Goal: Task Accomplishment & Management: Manage account settings

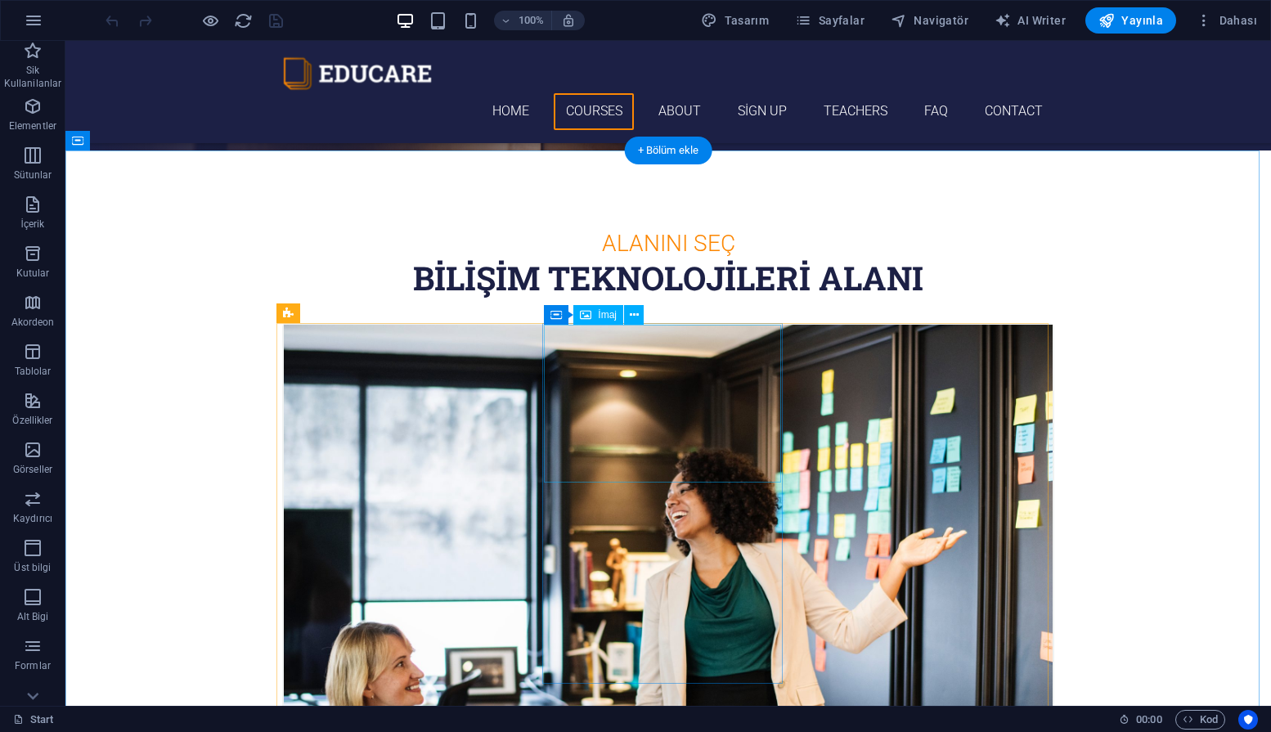
scroll to position [250, 0]
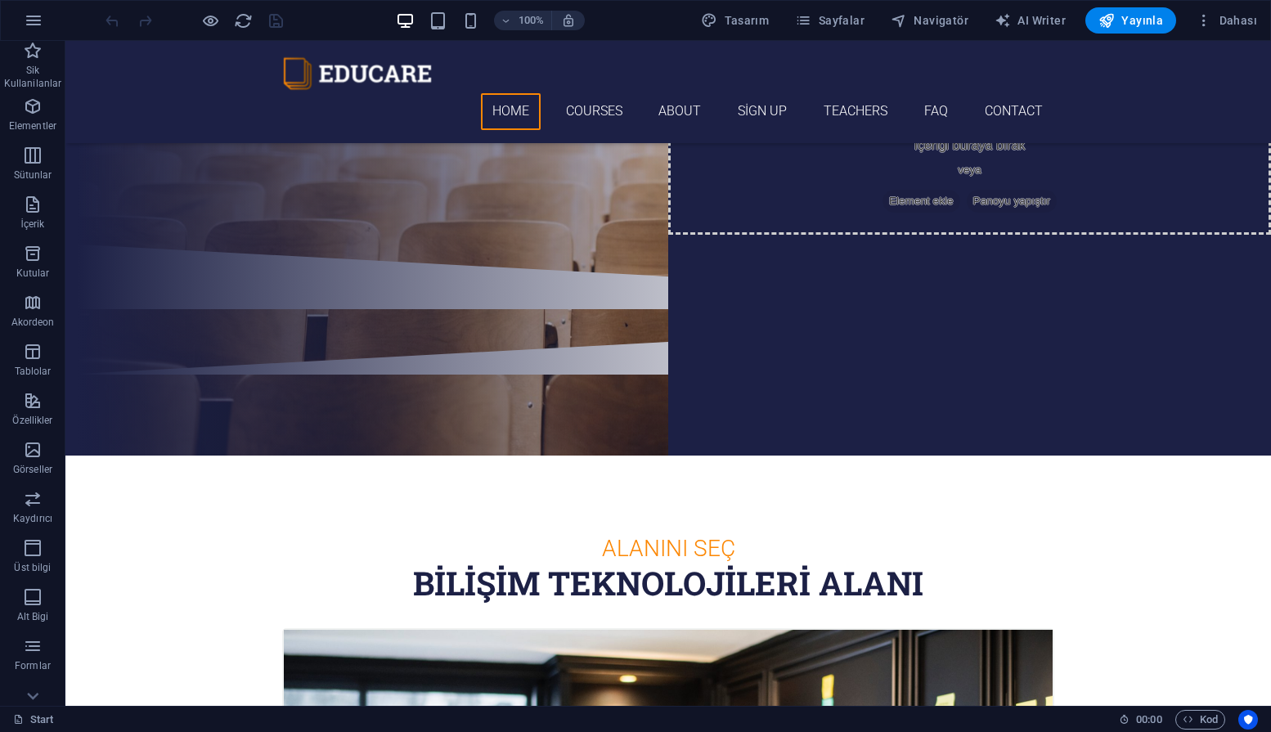
drag, startPoint x: 1184, startPoint y: 74, endPoint x: 1138, endPoint y: 71, distance: 45.9
click at [1130, 15] on span "Yayınla" at bounding box center [1131, 20] width 65 height 16
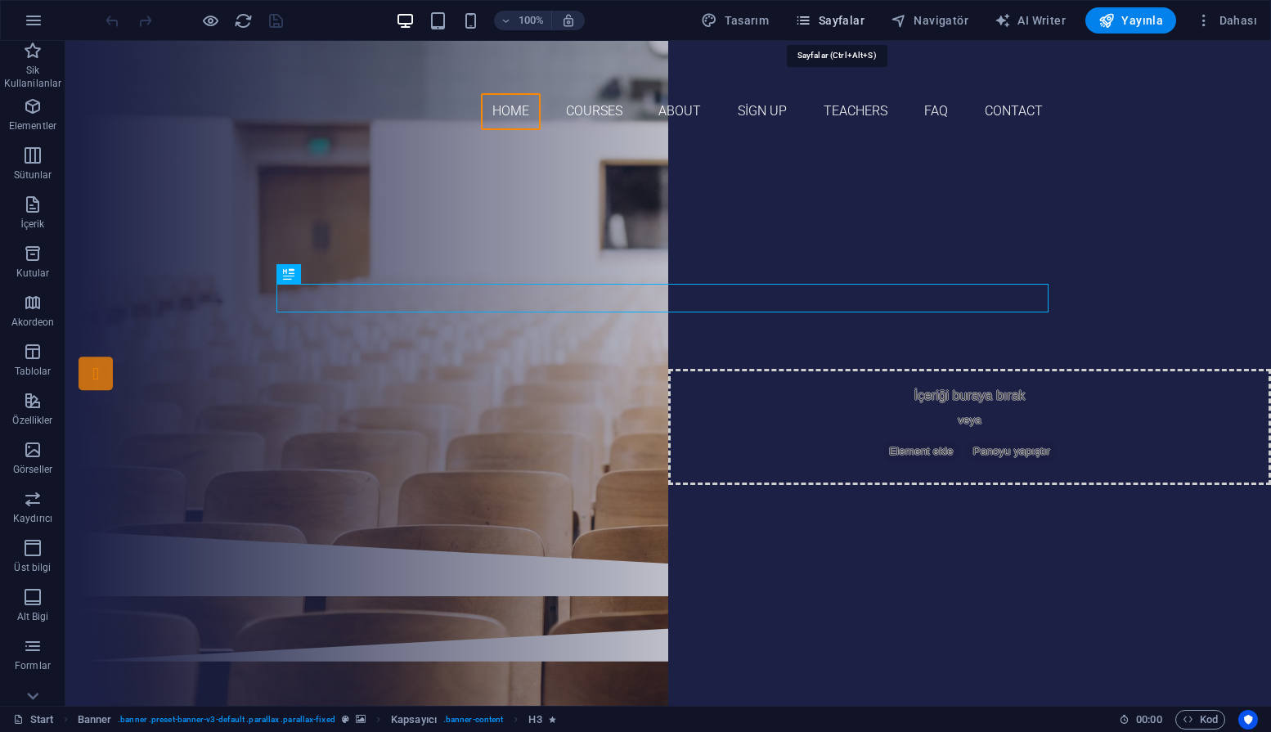
click at [843, 20] on span "Sayfalar" at bounding box center [830, 20] width 70 height 16
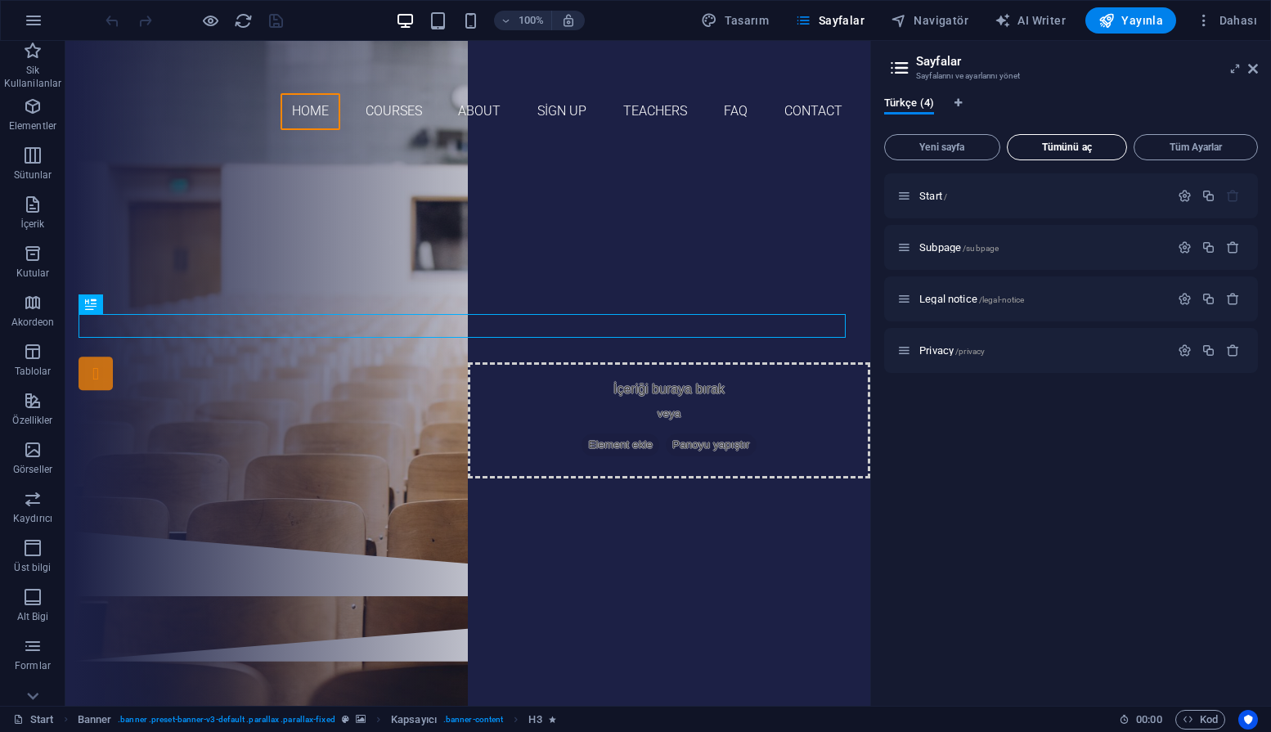
click at [1056, 151] on span "Tümünü aç" at bounding box center [1067, 147] width 106 height 10
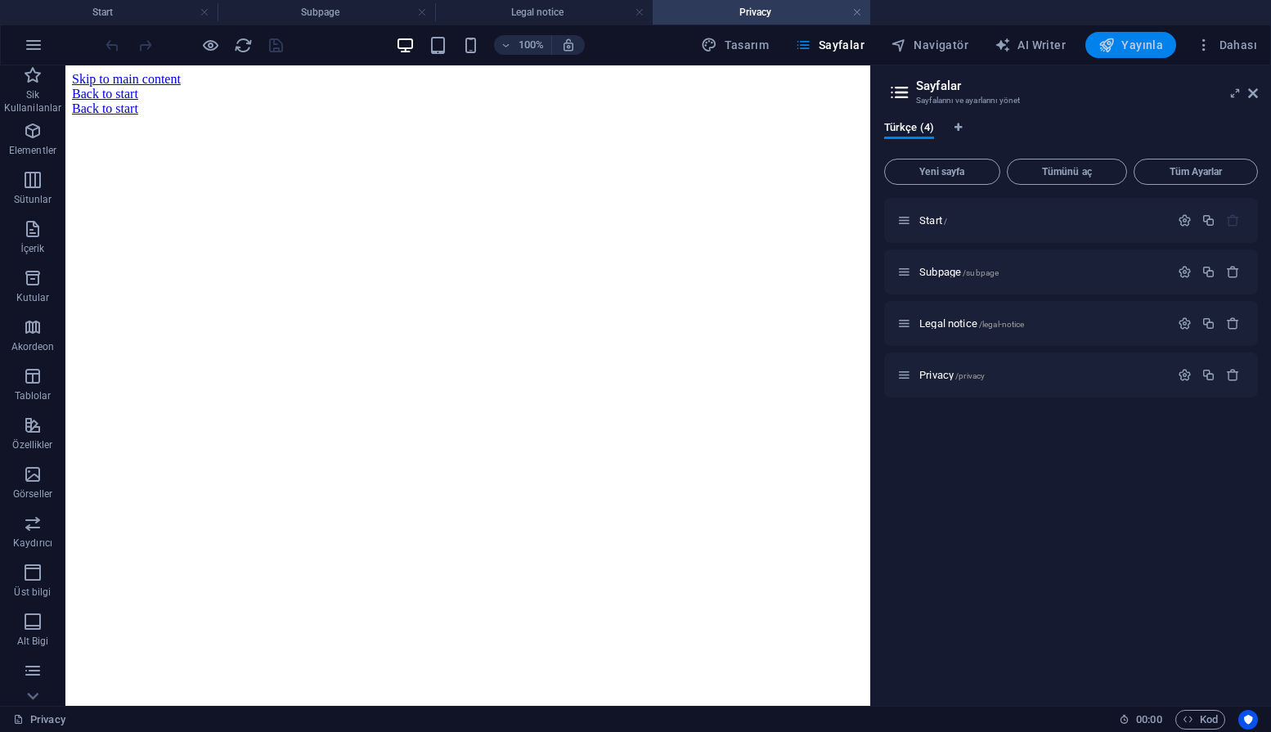
click at [1127, 49] on span "Yayınla" at bounding box center [1131, 45] width 65 height 16
